Goal: Task Accomplishment & Management: Manage account settings

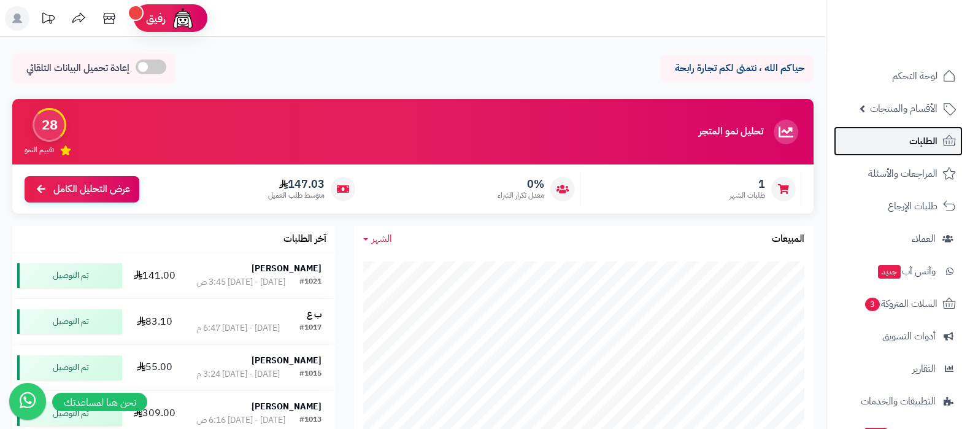
click at [918, 147] on span "الطلبات" at bounding box center [924, 141] width 28 height 17
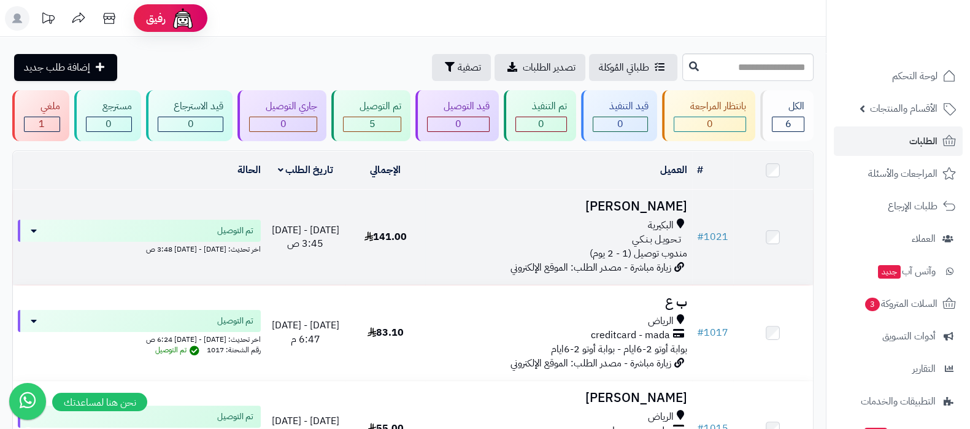
click at [638, 204] on h3 "[PERSON_NAME]" at bounding box center [558, 206] width 257 height 14
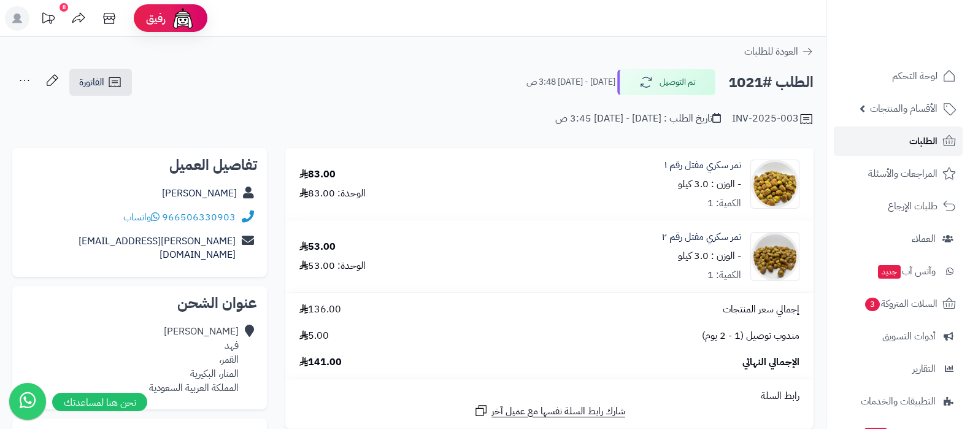
click at [931, 137] on span "الطلبات" at bounding box center [924, 141] width 28 height 17
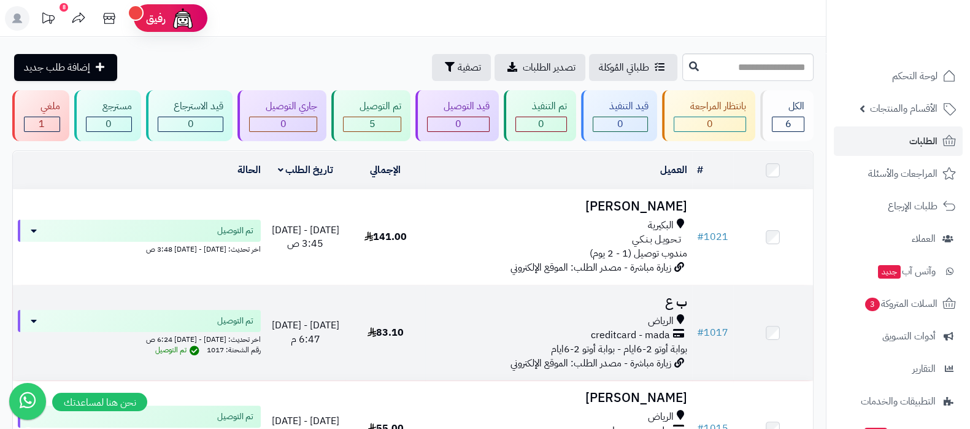
click at [555, 322] on div "الرياض" at bounding box center [558, 321] width 257 height 14
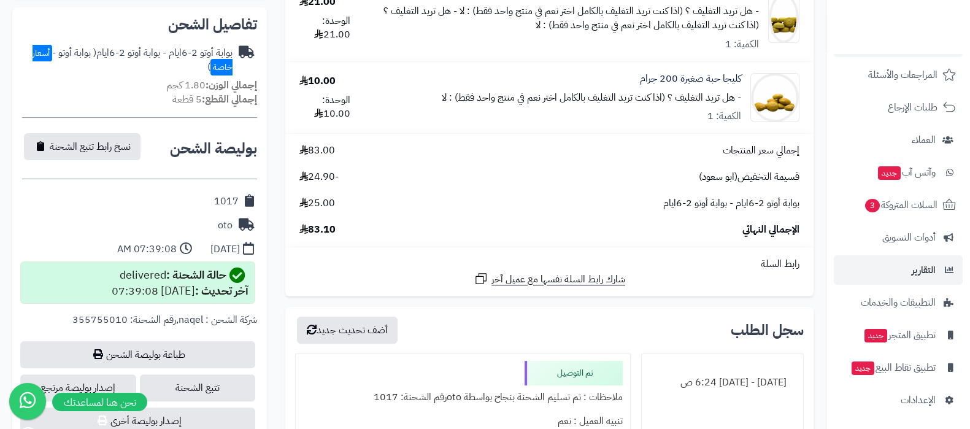
scroll to position [99, 0]
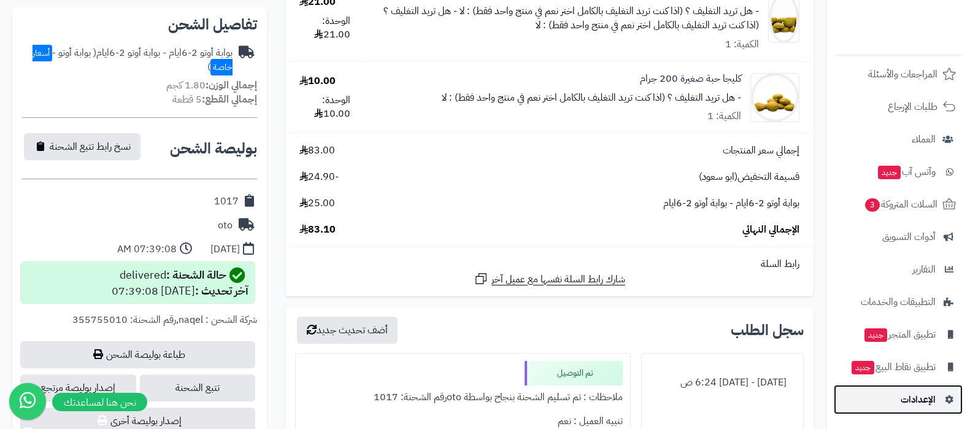
click at [899, 403] on link "الإعدادات" at bounding box center [898, 399] width 129 height 29
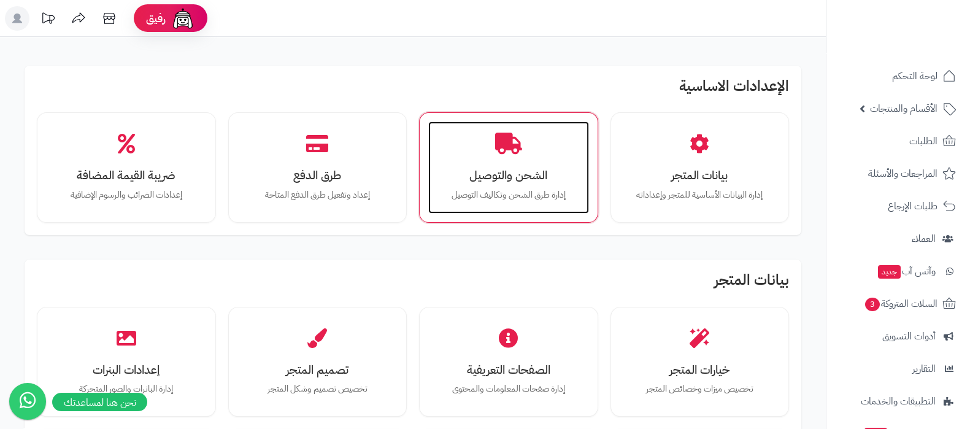
click at [519, 169] on h3 "الشحن والتوصيل" at bounding box center [509, 175] width 136 height 13
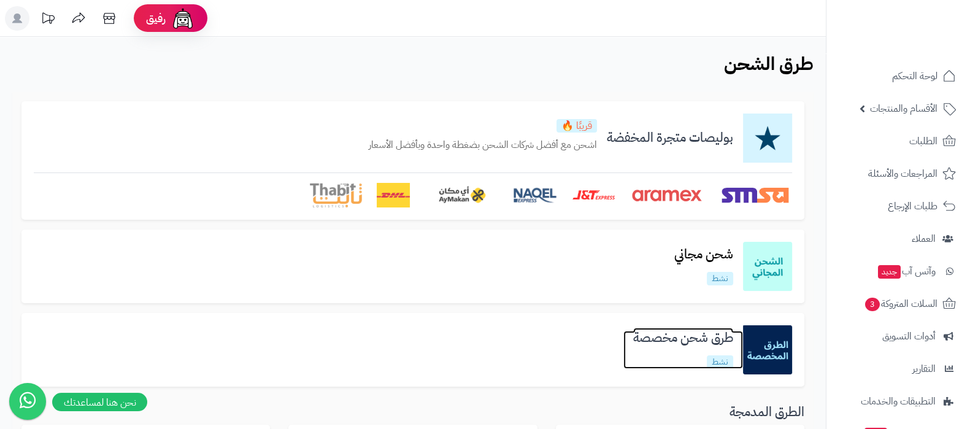
click at [666, 342] on h3 "طرق شحن مخصصة" at bounding box center [684, 338] width 120 height 14
